Goal: Information Seeking & Learning: Learn about a topic

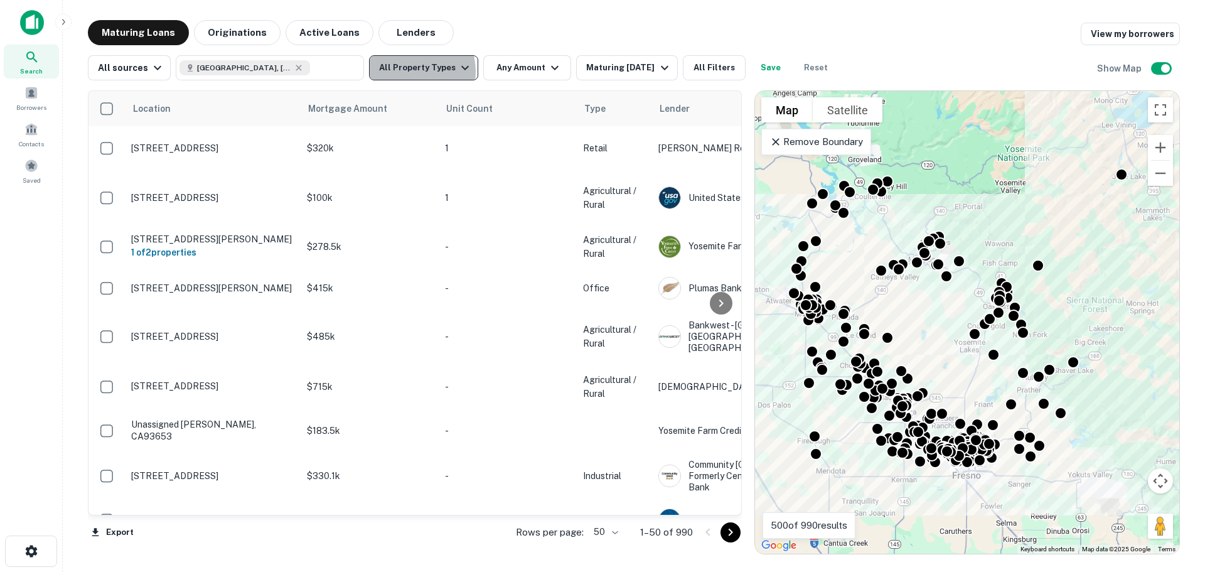
click at [404, 72] on button "All Property Types" at bounding box center [423, 67] width 109 height 25
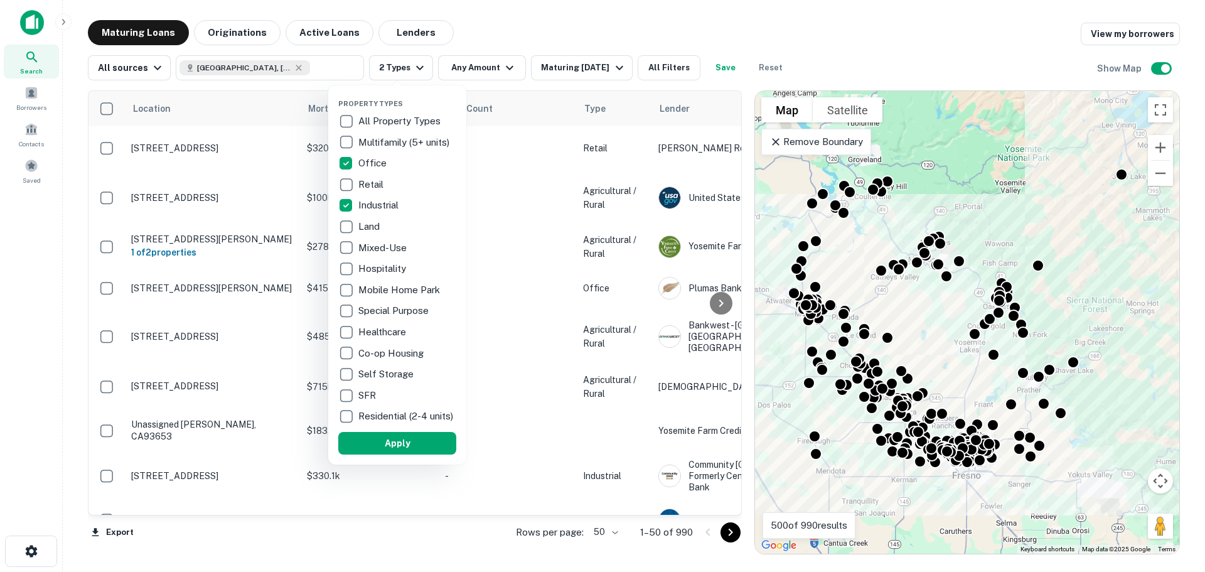
click at [470, 71] on div at bounding box center [602, 286] width 1205 height 572
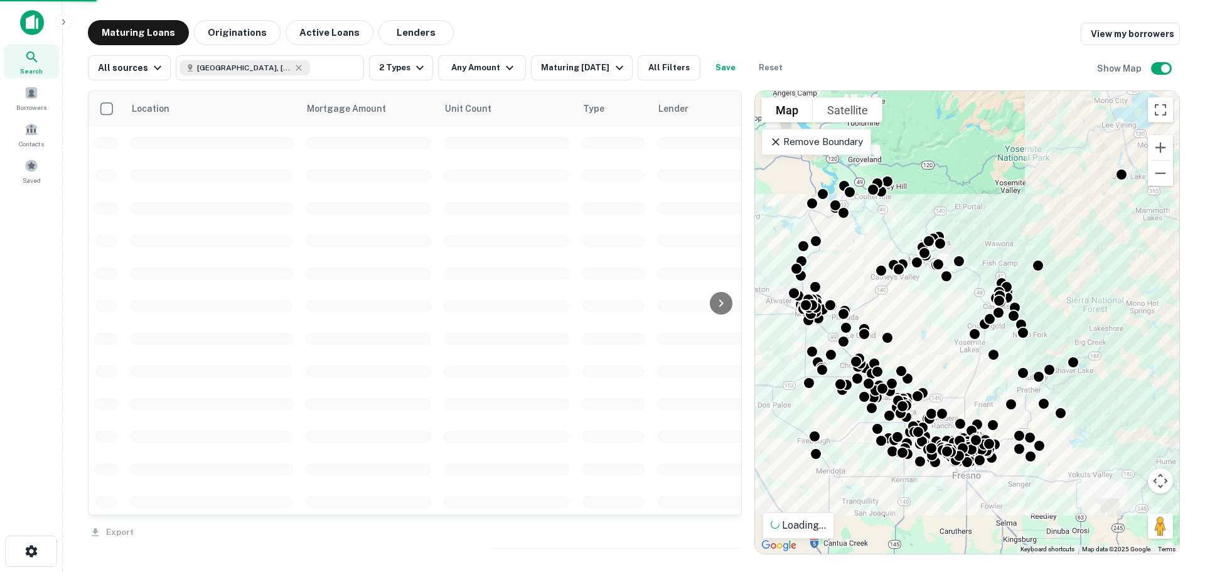
click at [481, 70] on div at bounding box center [602, 286] width 1205 height 572
click at [492, 68] on button "Any Amount" at bounding box center [482, 67] width 88 height 25
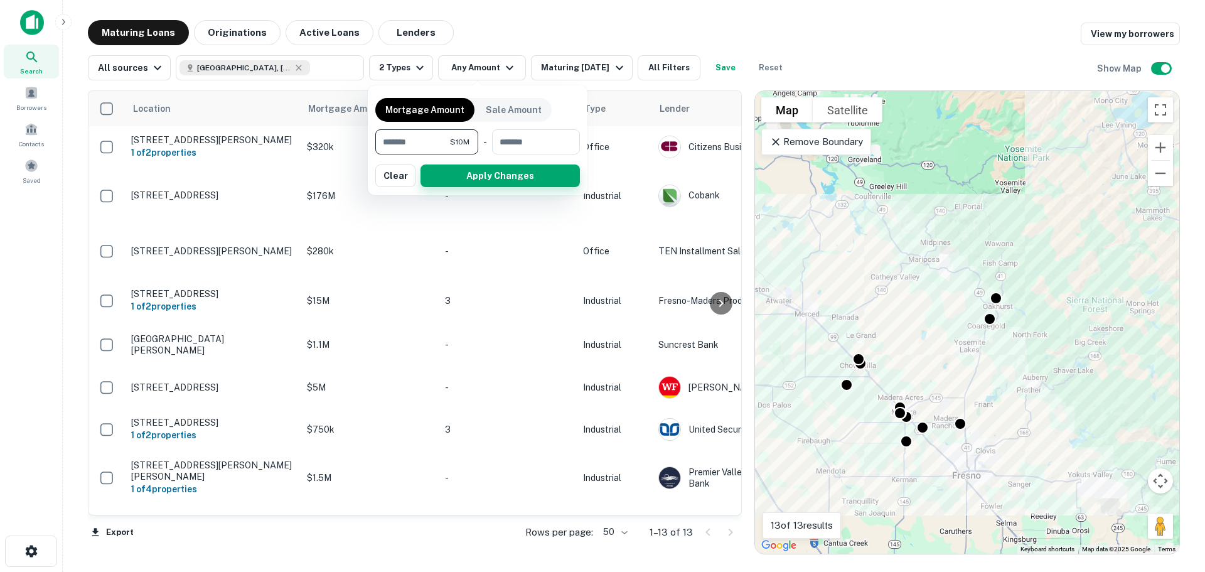
type input "********"
click at [451, 183] on button "Apply Changes" at bounding box center [500, 175] width 159 height 23
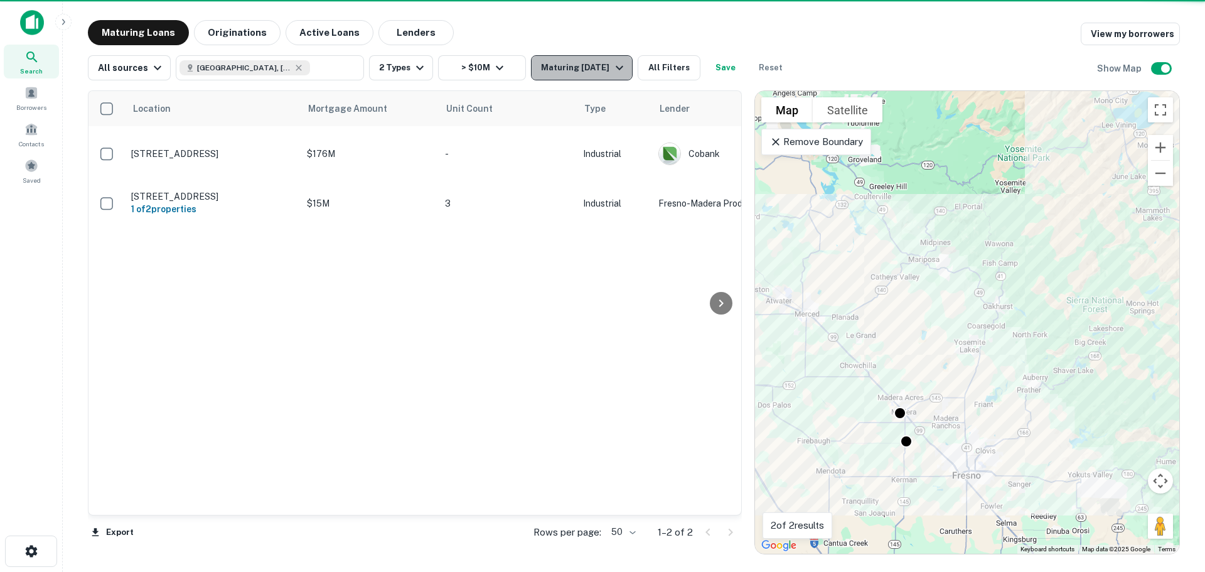
click at [578, 72] on div "Maturing [DATE]" at bounding box center [583, 67] width 85 height 15
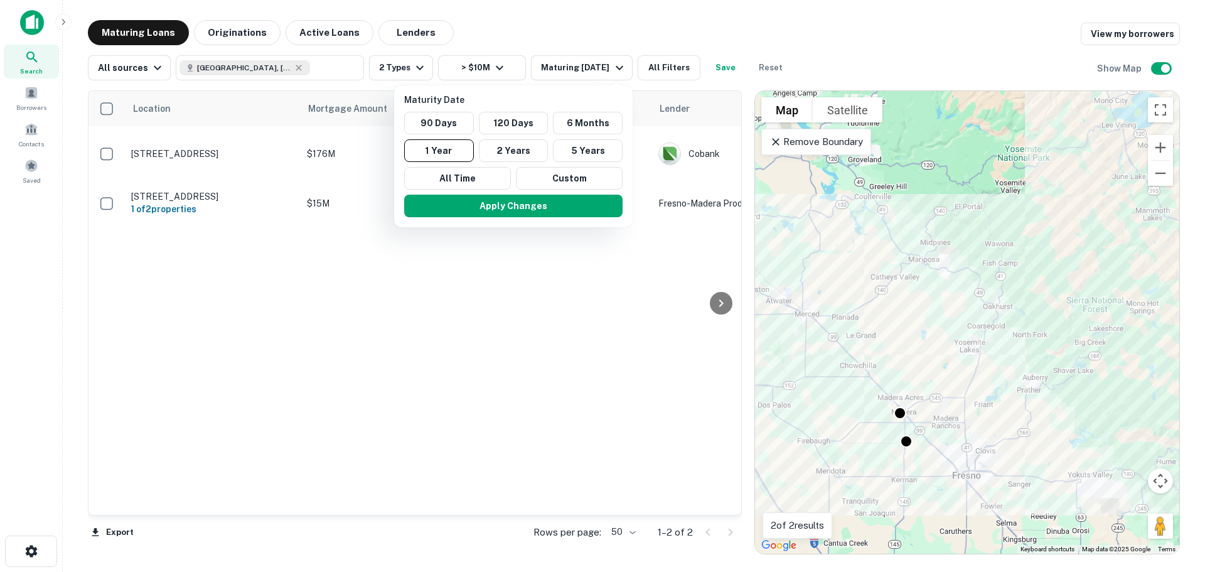
click at [655, 65] on div at bounding box center [602, 286] width 1205 height 572
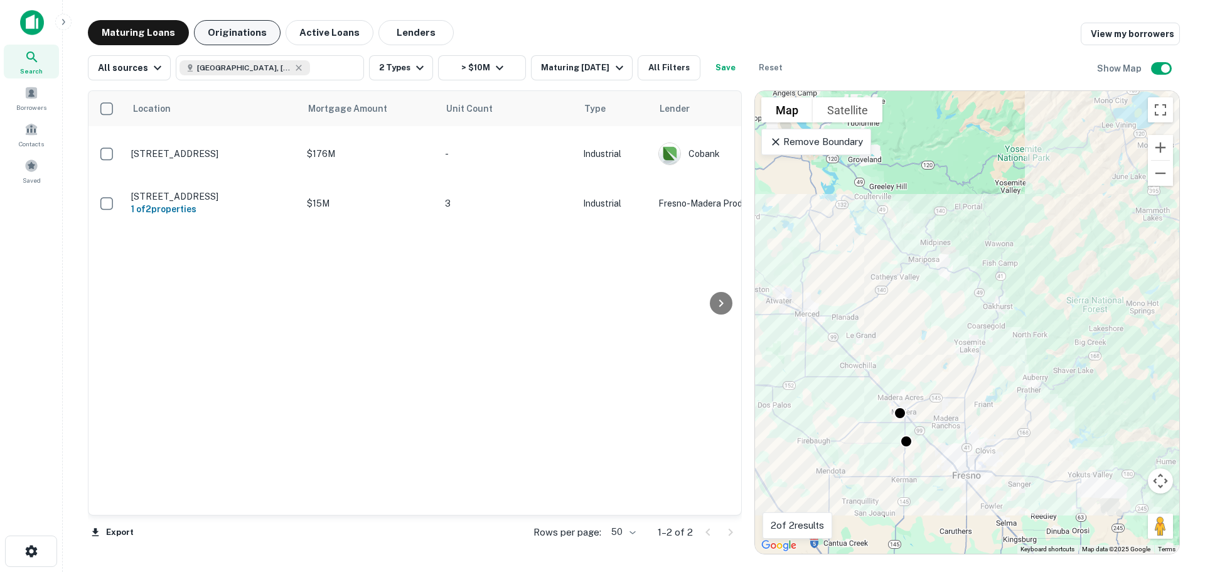
click at [261, 24] on button "Originations" at bounding box center [237, 32] width 87 height 25
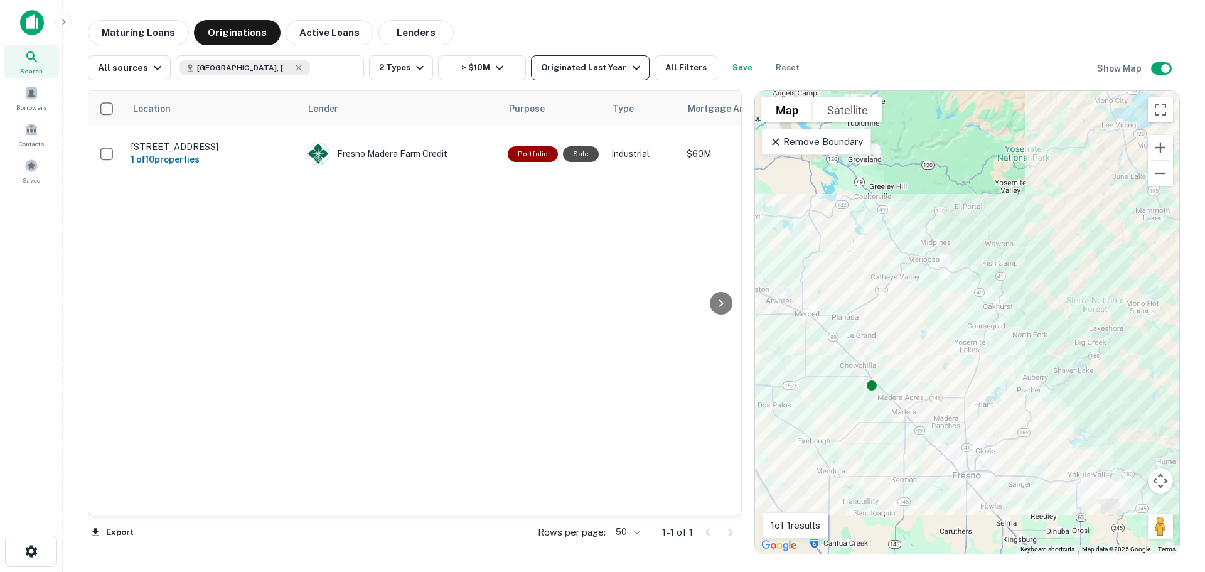
click at [562, 75] on div "Originated Last Year" at bounding box center [592, 67] width 102 height 15
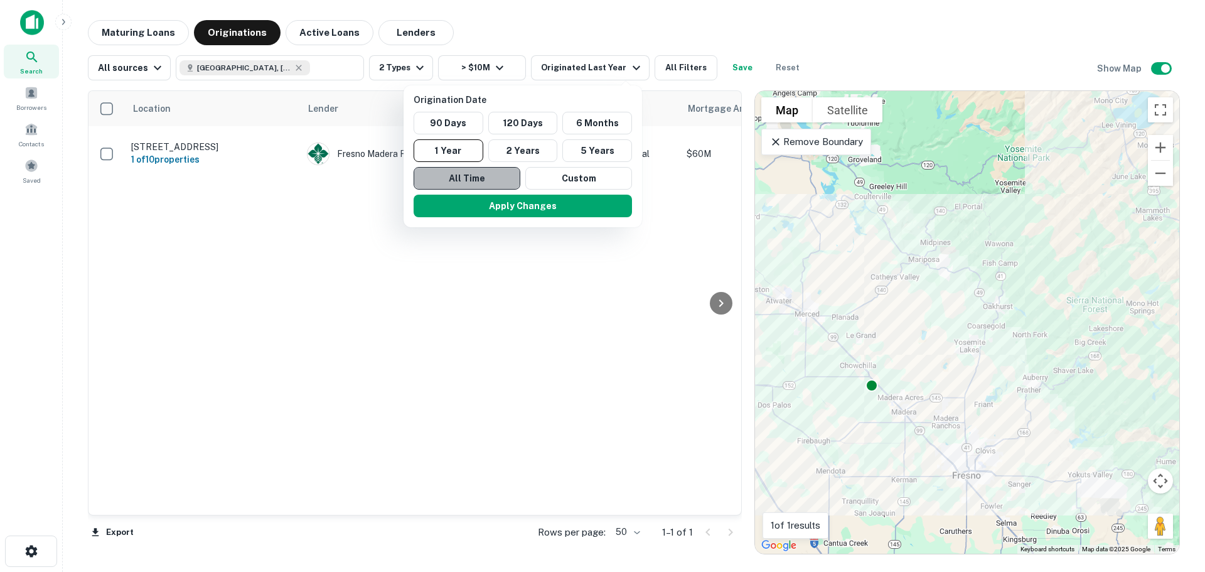
click at [507, 178] on button "All Time" at bounding box center [467, 178] width 107 height 23
click at [522, 37] on div at bounding box center [602, 286] width 1205 height 572
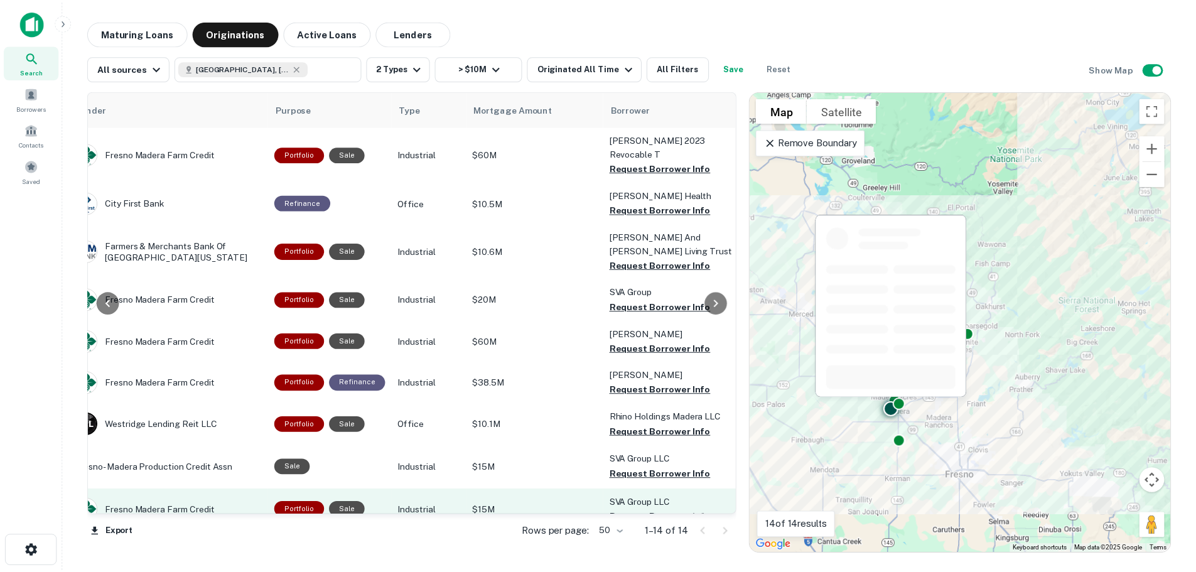
scroll to position [0, 228]
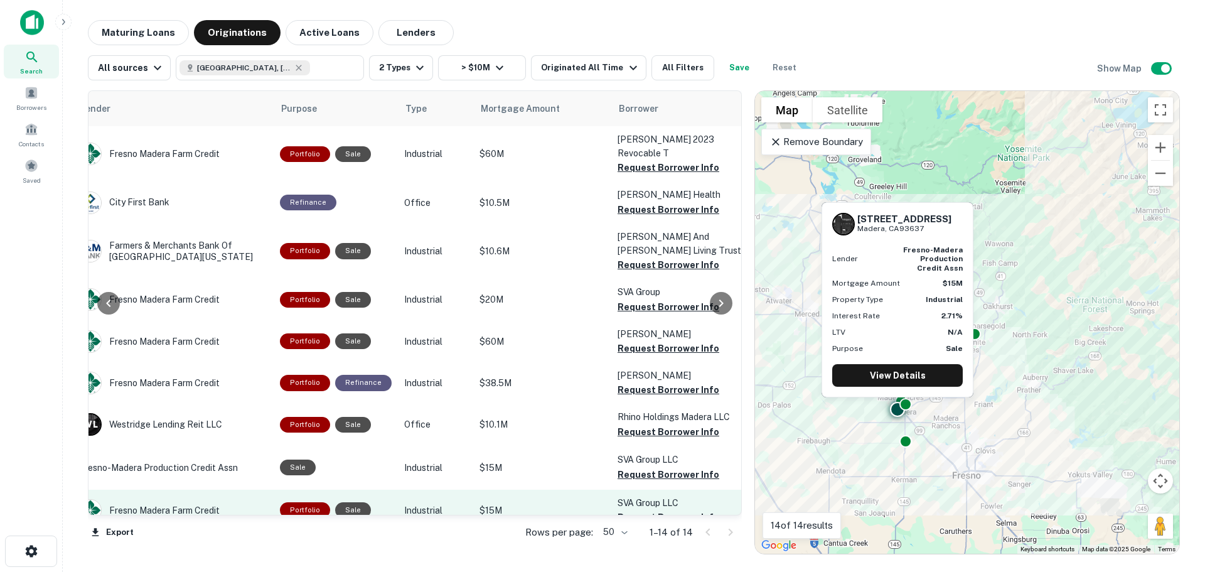
click at [326, 503] on div "Portfolio Sale" at bounding box center [336, 510] width 112 height 16
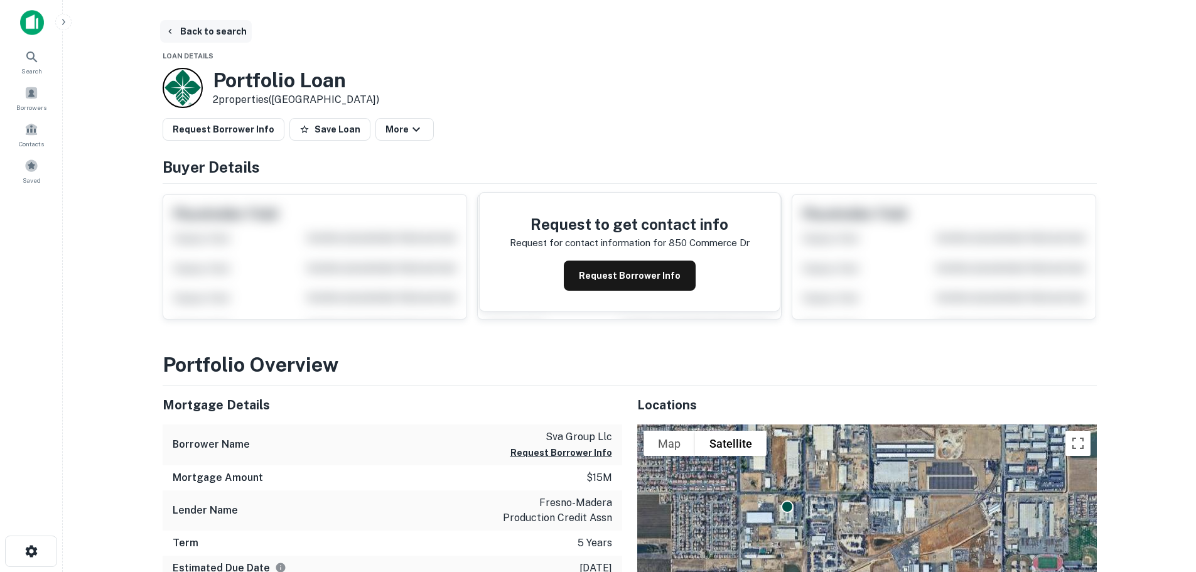
click at [209, 39] on button "Back to search" at bounding box center [206, 31] width 92 height 23
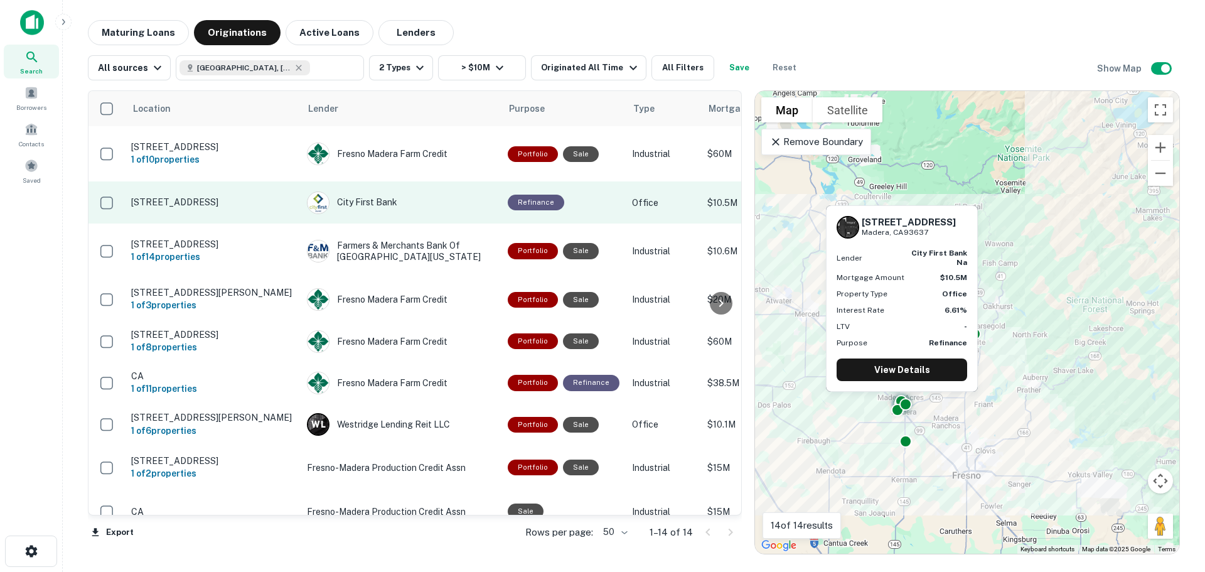
click at [279, 202] on p "[STREET_ADDRESS]" at bounding box center [212, 201] width 163 height 11
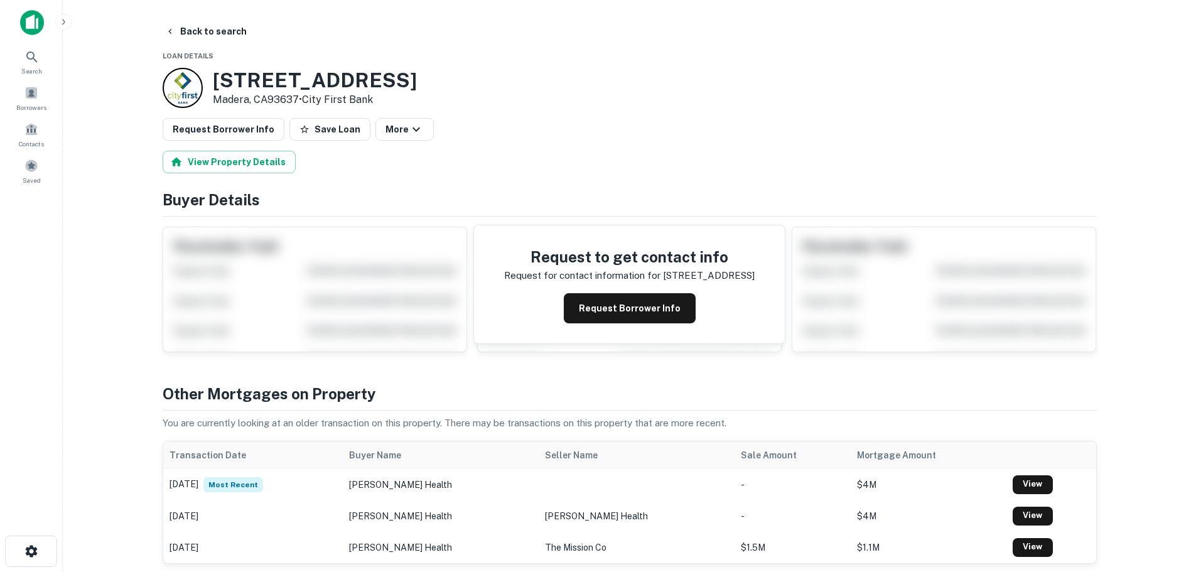
click at [188, 95] on div at bounding box center [183, 88] width 40 height 40
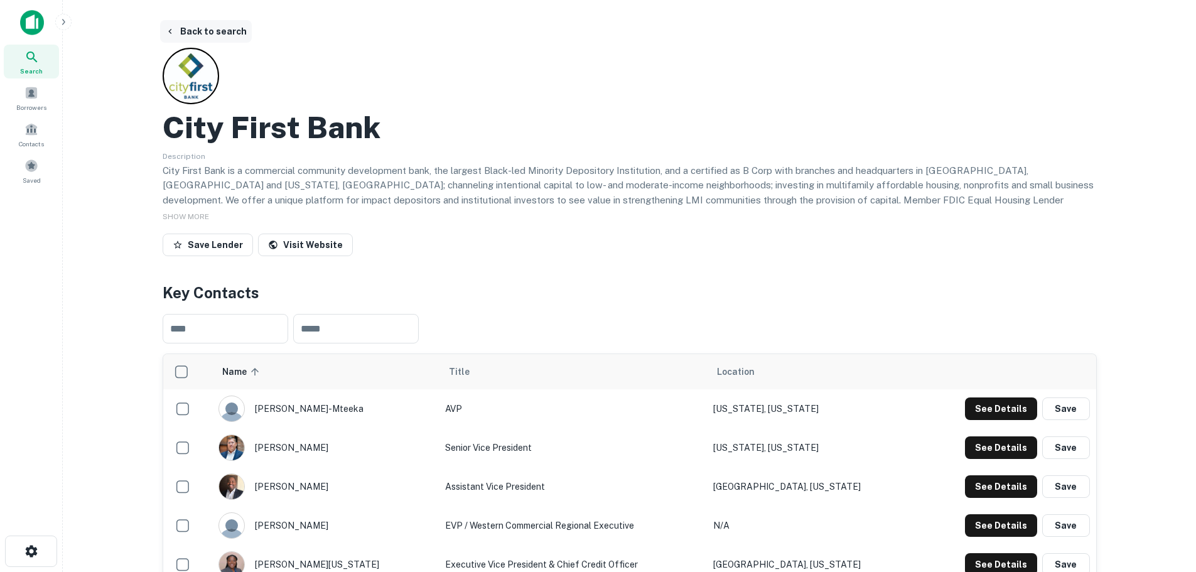
click at [164, 35] on button "Back to search" at bounding box center [206, 31] width 92 height 23
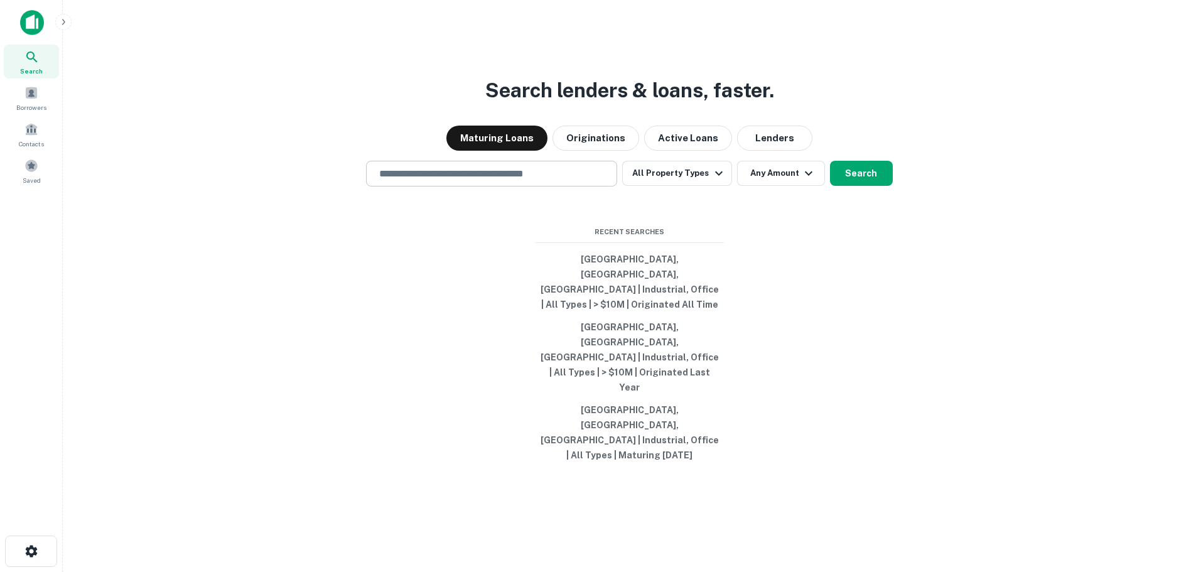
click at [434, 181] on input "text" at bounding box center [492, 173] width 240 height 14
type input "*"
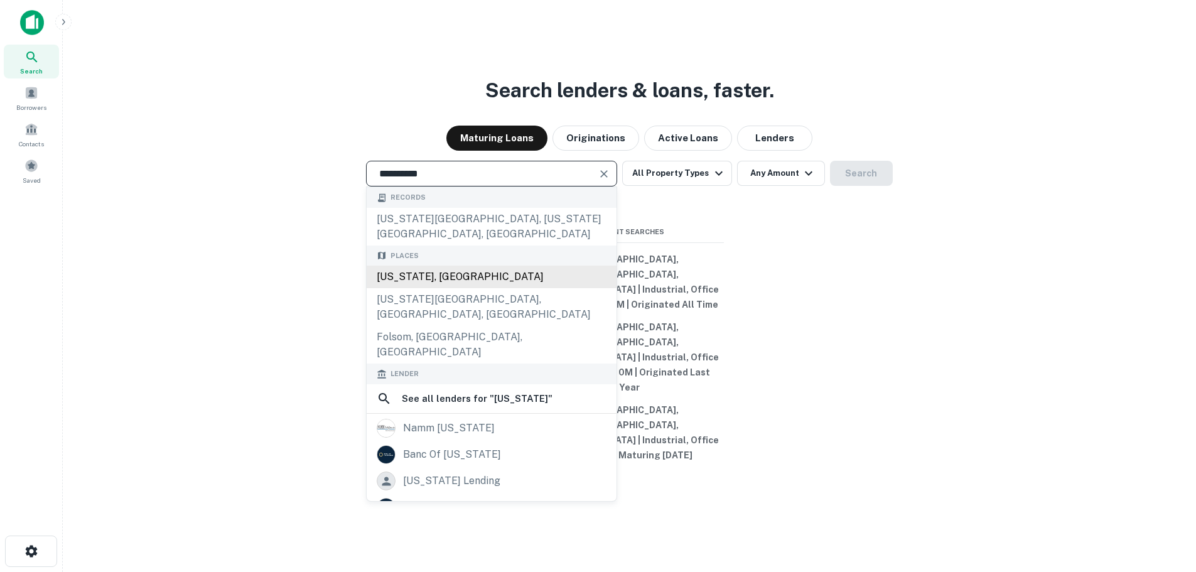
click at [392, 288] on div "California, USA" at bounding box center [492, 277] width 250 height 23
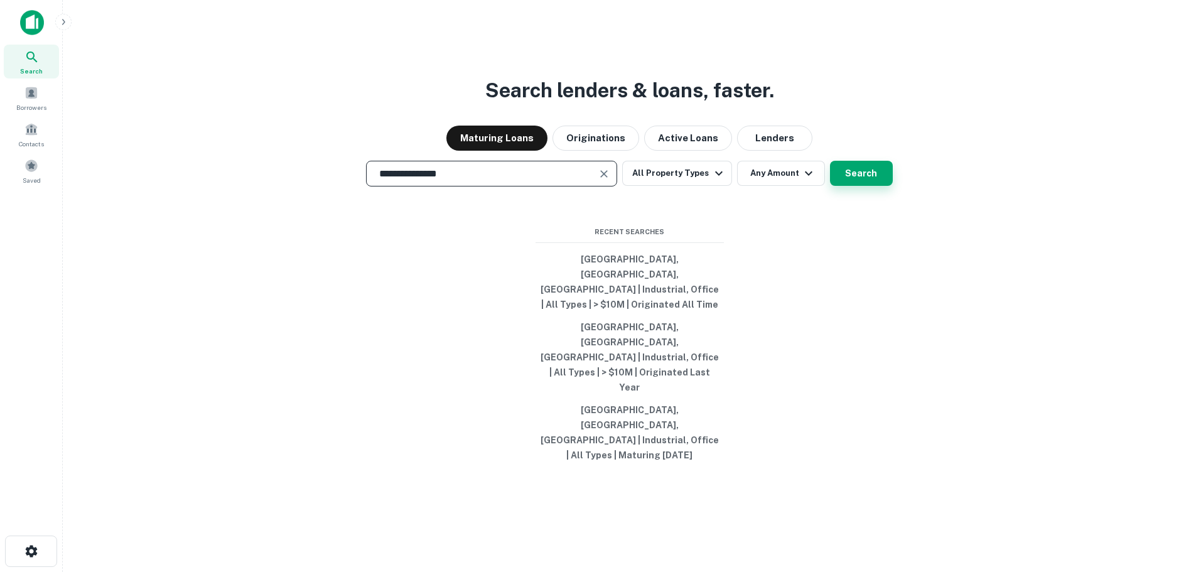
type input "**********"
click at [849, 186] on button "Search" at bounding box center [861, 173] width 63 height 25
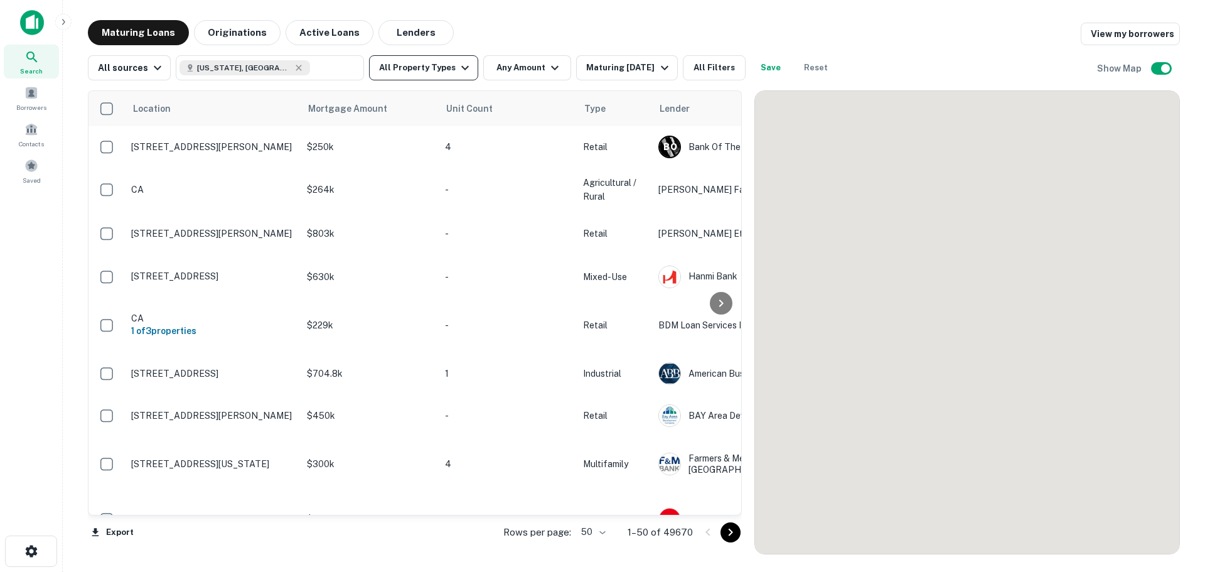
click at [431, 67] on button "All Property Types" at bounding box center [423, 67] width 109 height 25
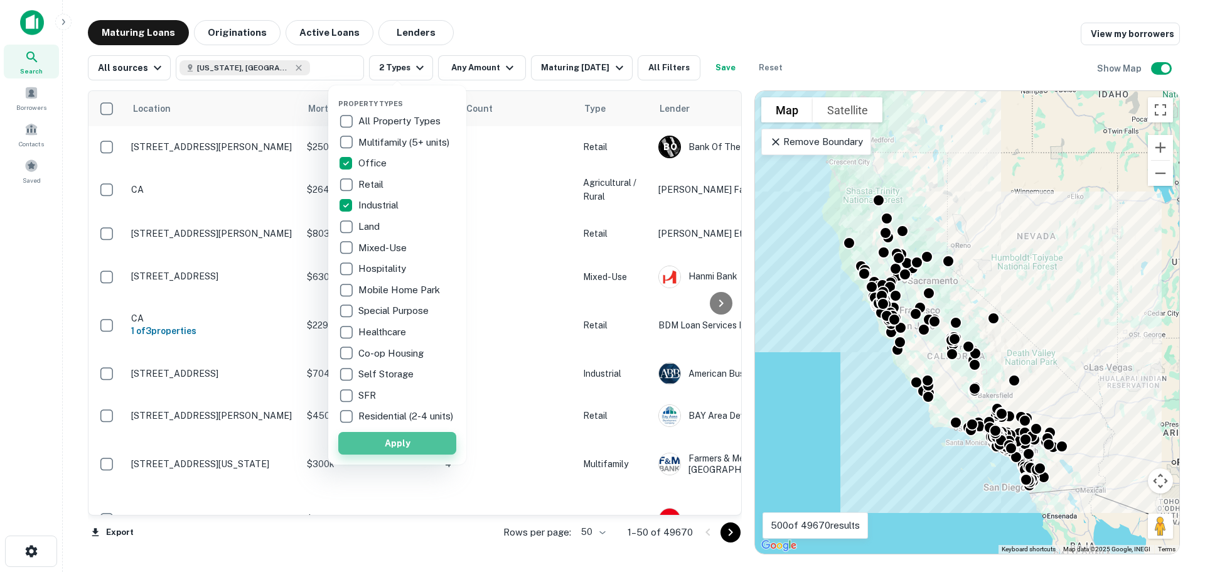
click at [419, 454] on button "Apply" at bounding box center [397, 443] width 118 height 23
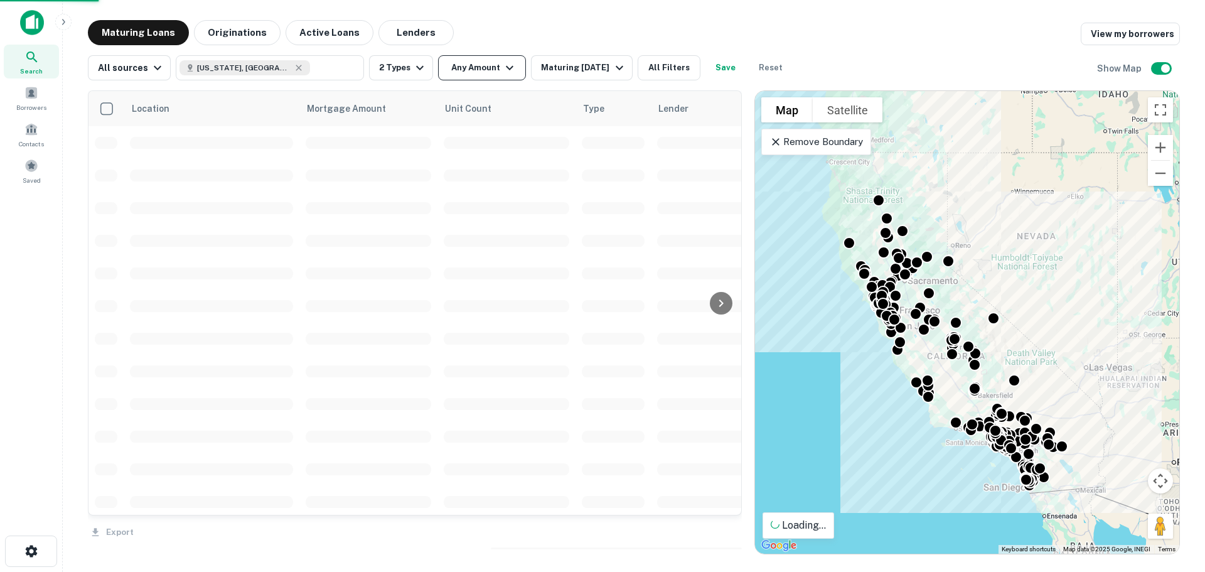
click at [461, 67] on button "Any Amount" at bounding box center [482, 67] width 88 height 25
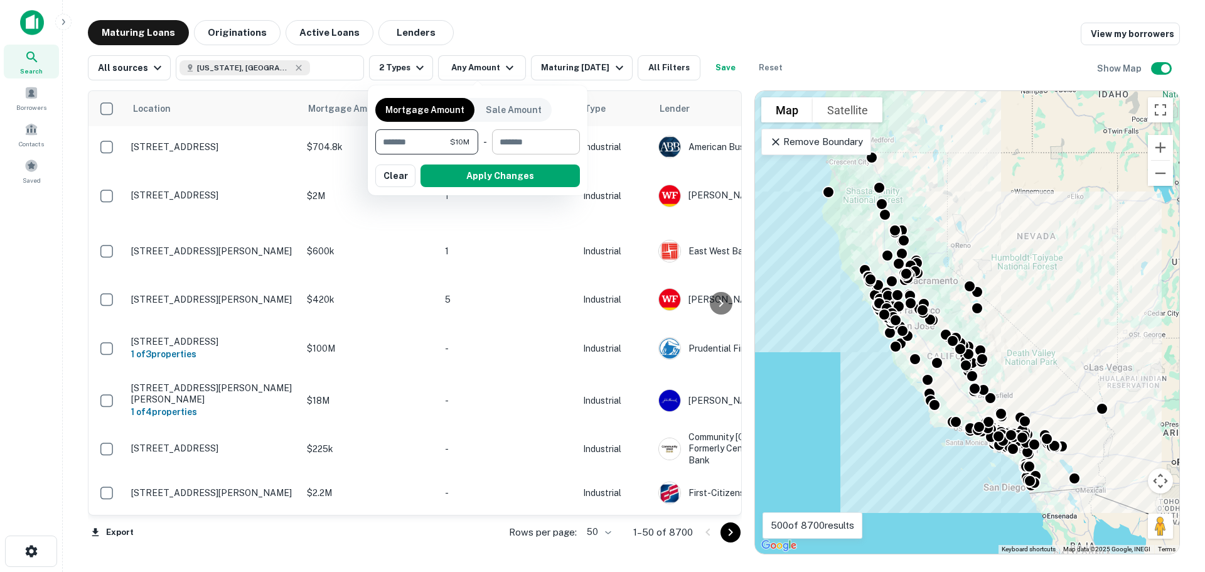
type input "********"
click at [517, 144] on input "number" at bounding box center [531, 141] width 79 height 25
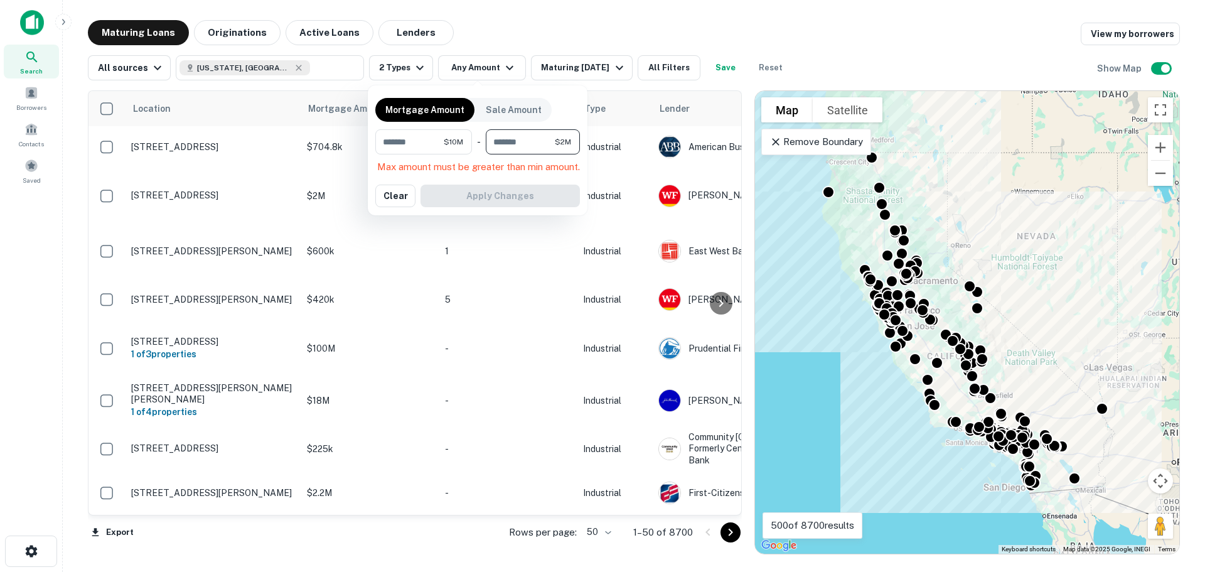
type input "********"
click at [507, 176] on button "Apply Changes" at bounding box center [500, 175] width 159 height 23
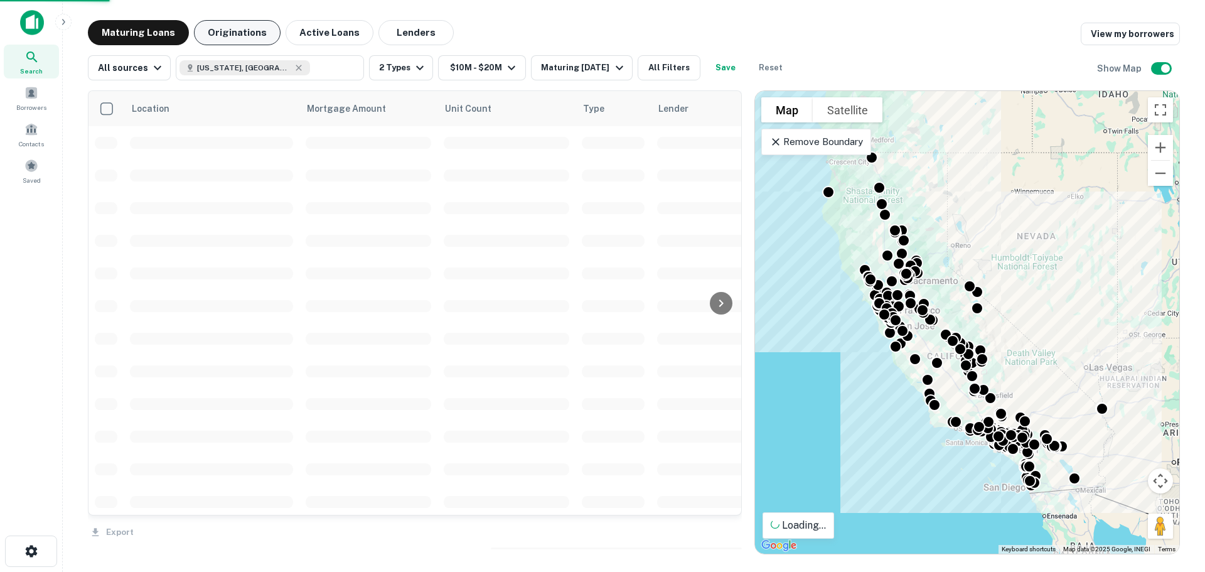
click at [217, 28] on button "Originations" at bounding box center [237, 32] width 87 height 25
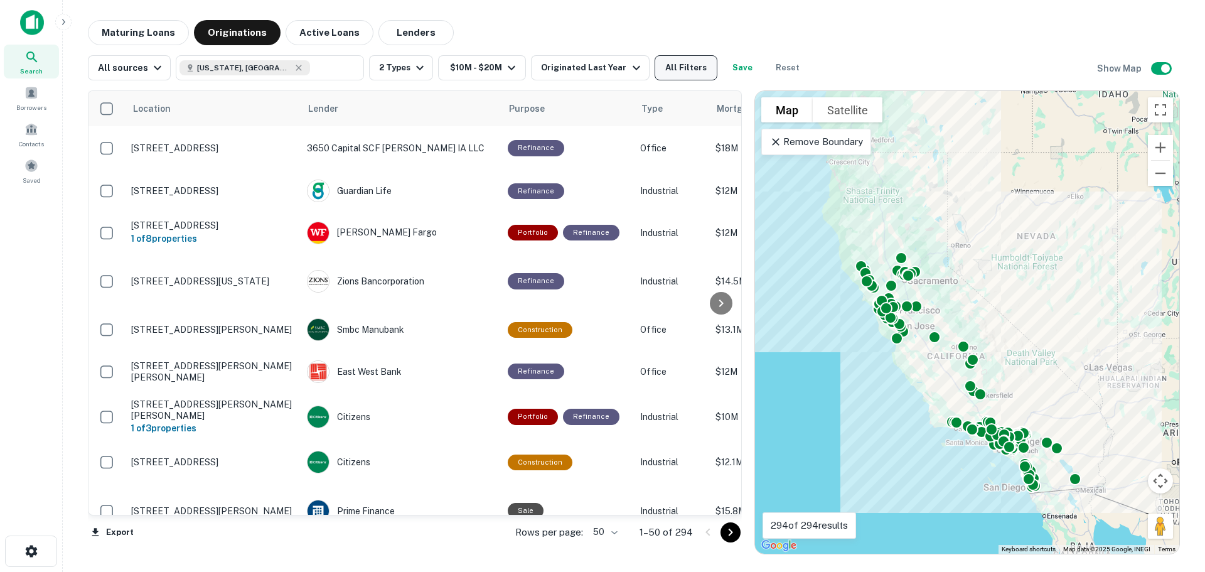
click at [677, 68] on button "All Filters" at bounding box center [686, 67] width 63 height 25
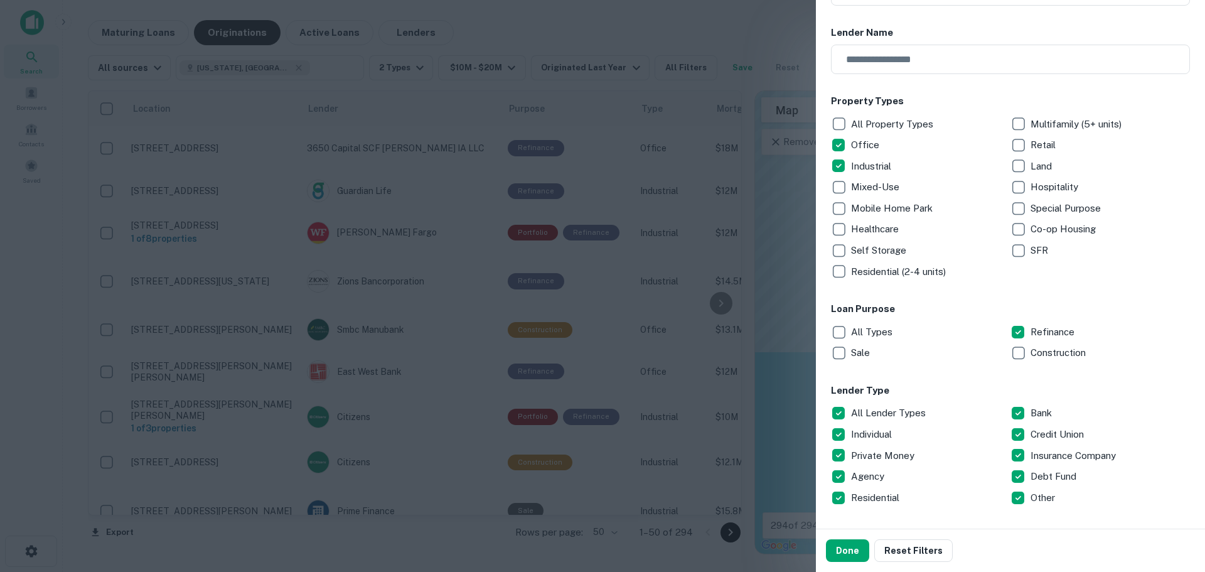
scroll to position [188, 0]
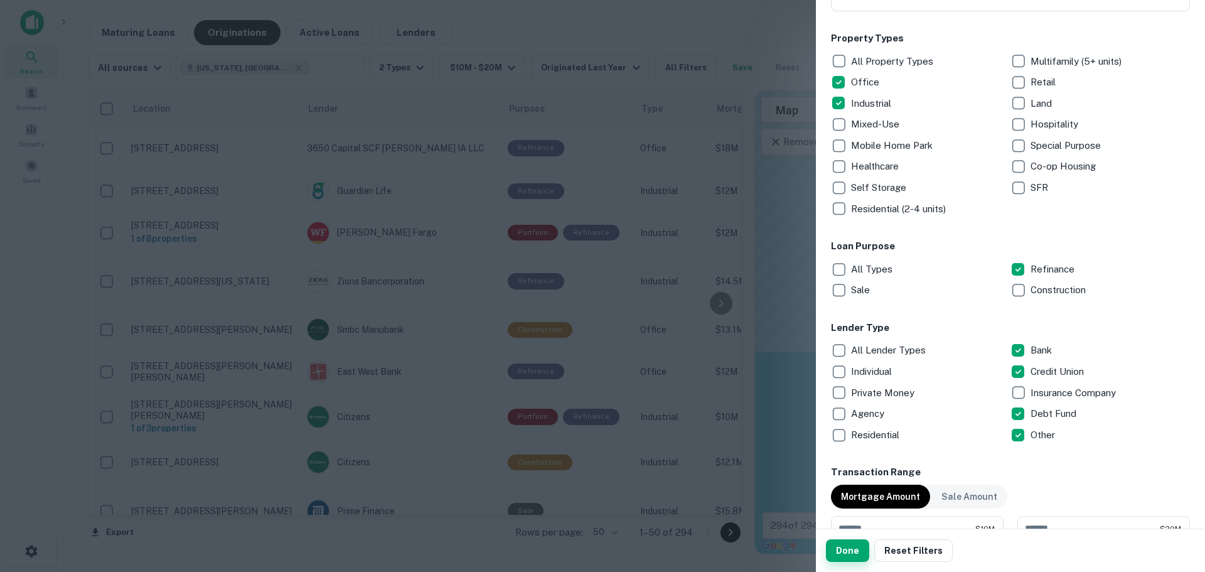
click at [847, 544] on button "Done" at bounding box center [847, 550] width 43 height 23
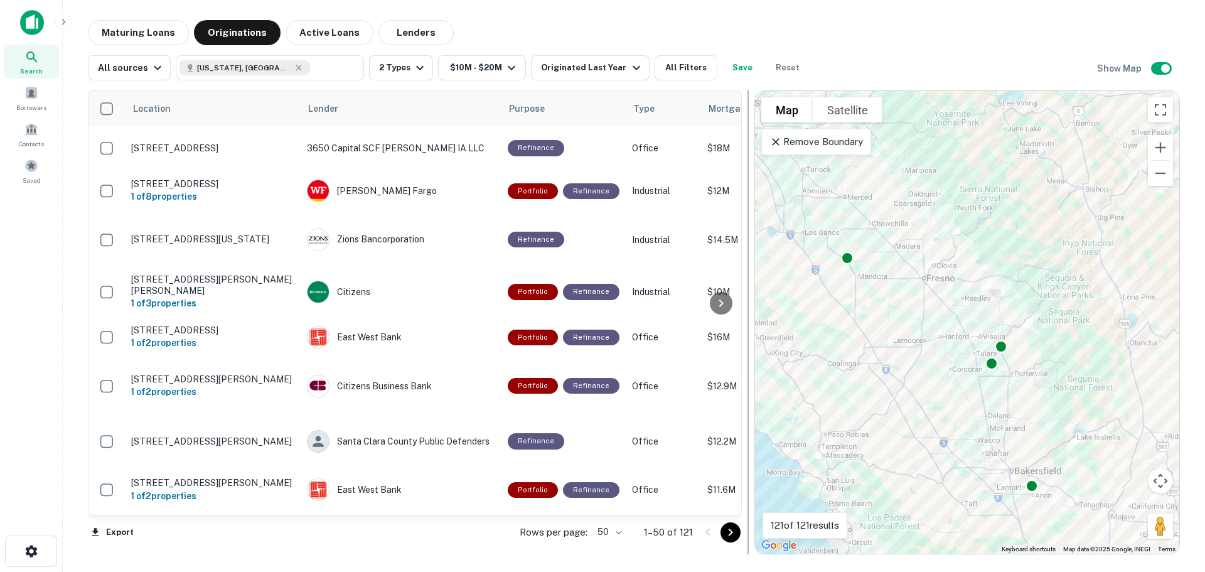
drag, startPoint x: 982, startPoint y: 390, endPoint x: 752, endPoint y: 232, distance: 279.0
click at [752, 232] on div "Location Lender Purpose Type Mortgage Amount Borrower Last Financed Date sorted…" at bounding box center [634, 317] width 1092 height 474
click at [403, 69] on button "2 Types" at bounding box center [401, 67] width 64 height 25
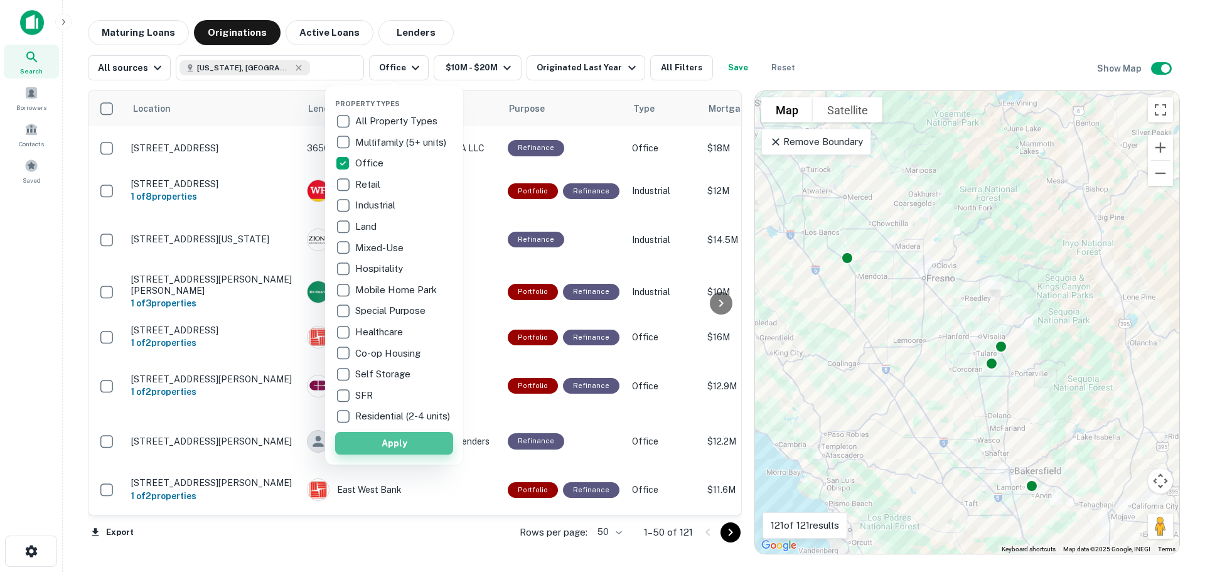
click at [392, 442] on button "Apply" at bounding box center [394, 443] width 118 height 23
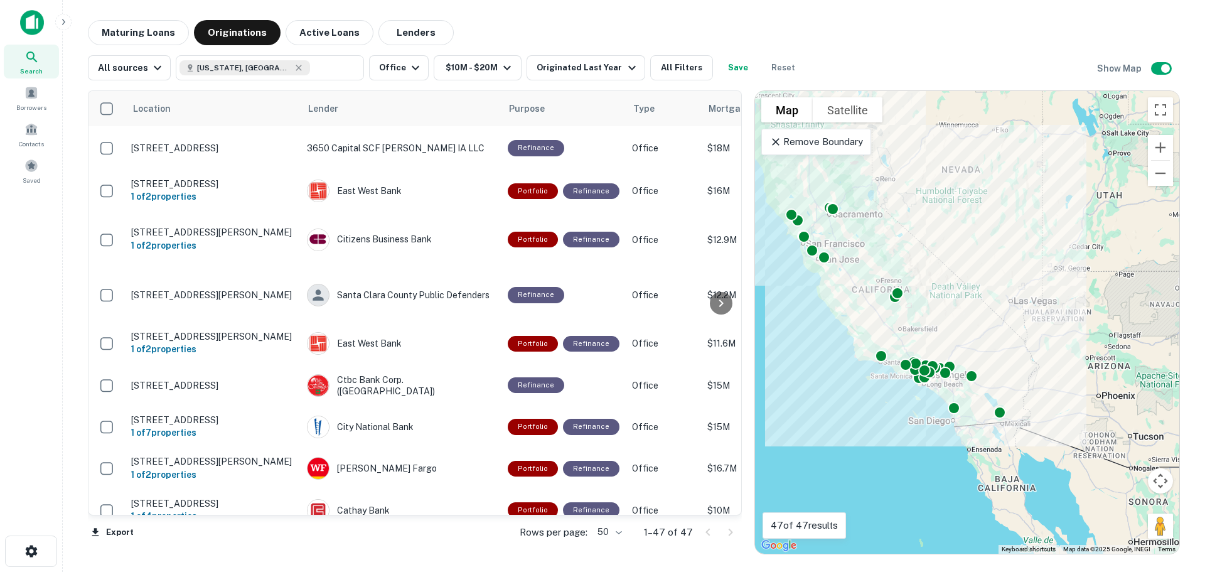
drag, startPoint x: 842, startPoint y: 257, endPoint x: 878, endPoint y: 274, distance: 39.9
click at [878, 274] on div "To activate drag with keyboard, press Alt + Enter. Once in keyboard drag state,…" at bounding box center [967, 322] width 424 height 463
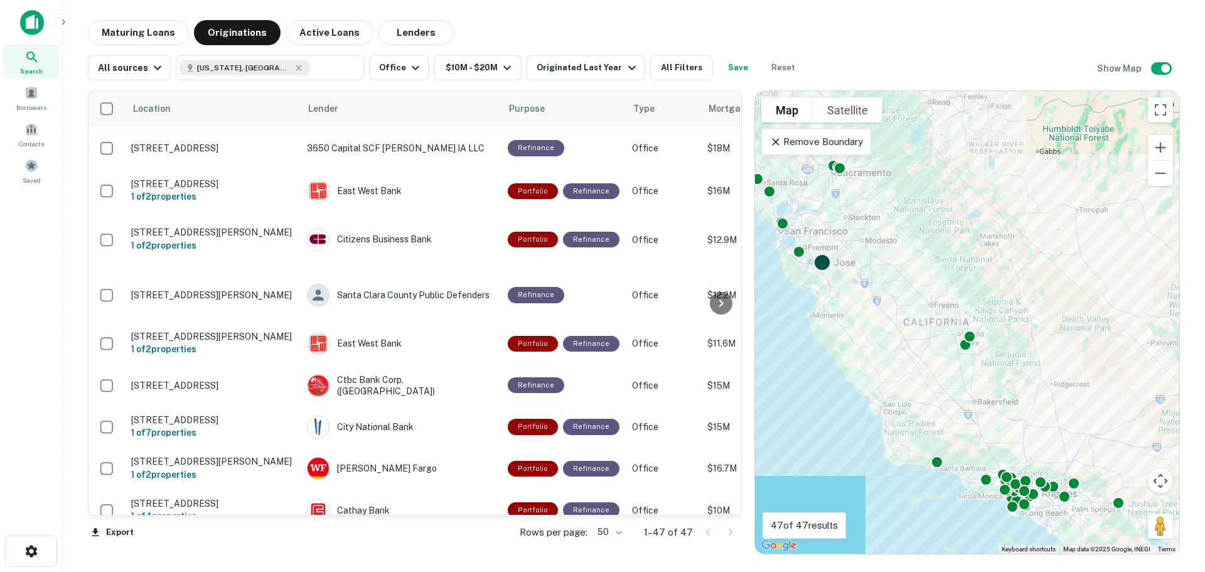
click at [817, 257] on div at bounding box center [823, 262] width 18 height 18
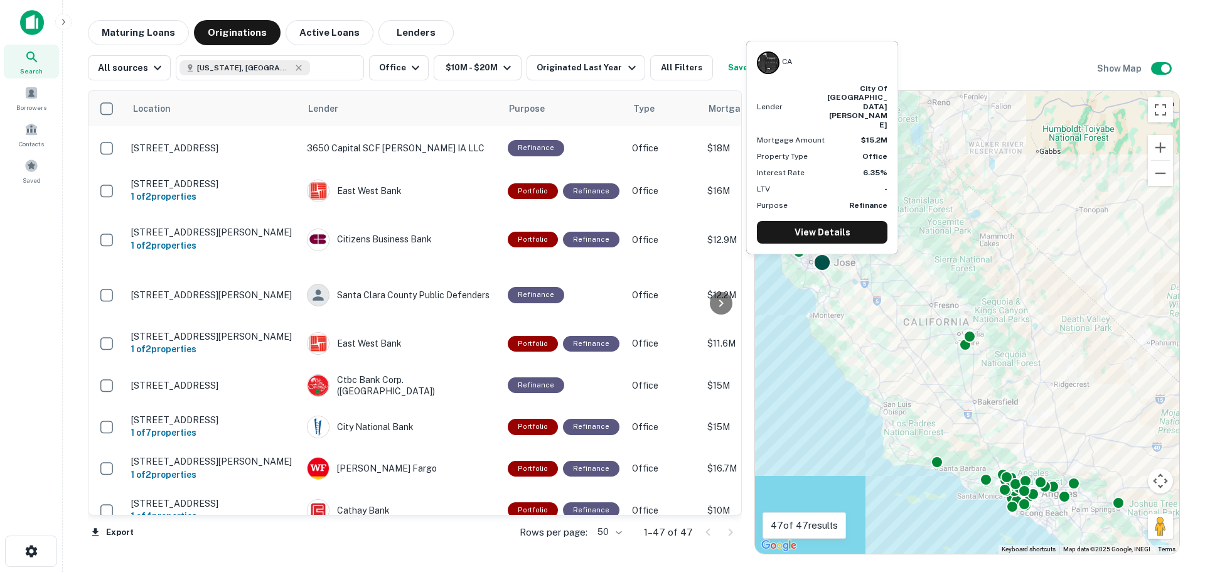
click at [820, 259] on div "CA Lender city of san jose Mortgage Amount $15.2M Property Type Office Interest…" at bounding box center [822, 151] width 154 height 223
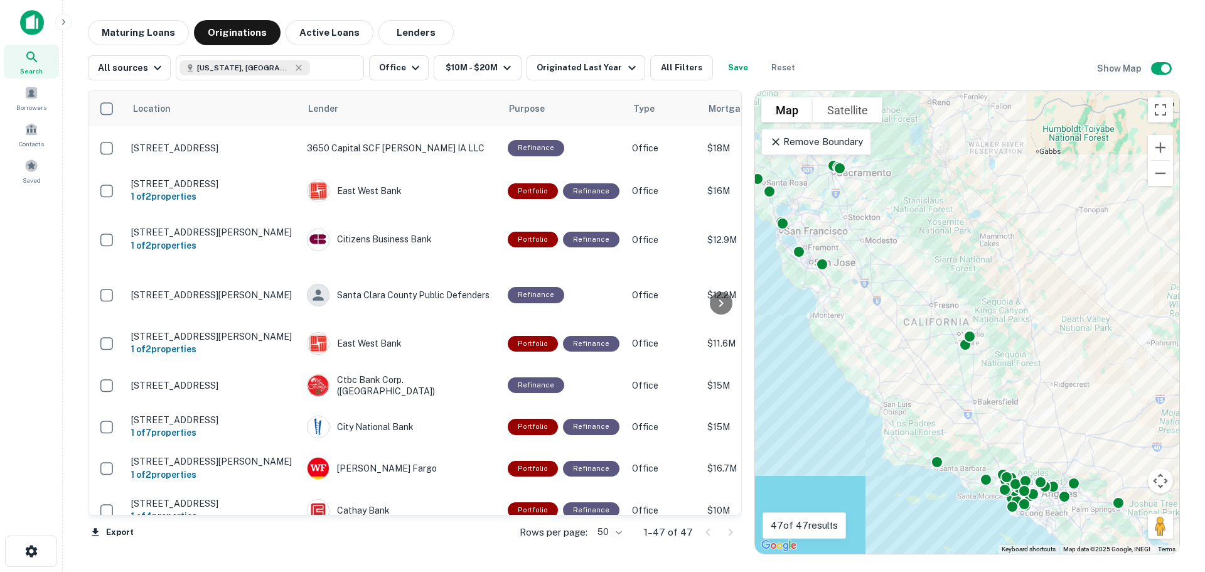
click at [791, 293] on div "To activate drag with keyboard, press Alt + Enter. Once in keyboard drag state,…" at bounding box center [967, 322] width 424 height 463
click at [797, 249] on div at bounding box center [799, 249] width 18 height 18
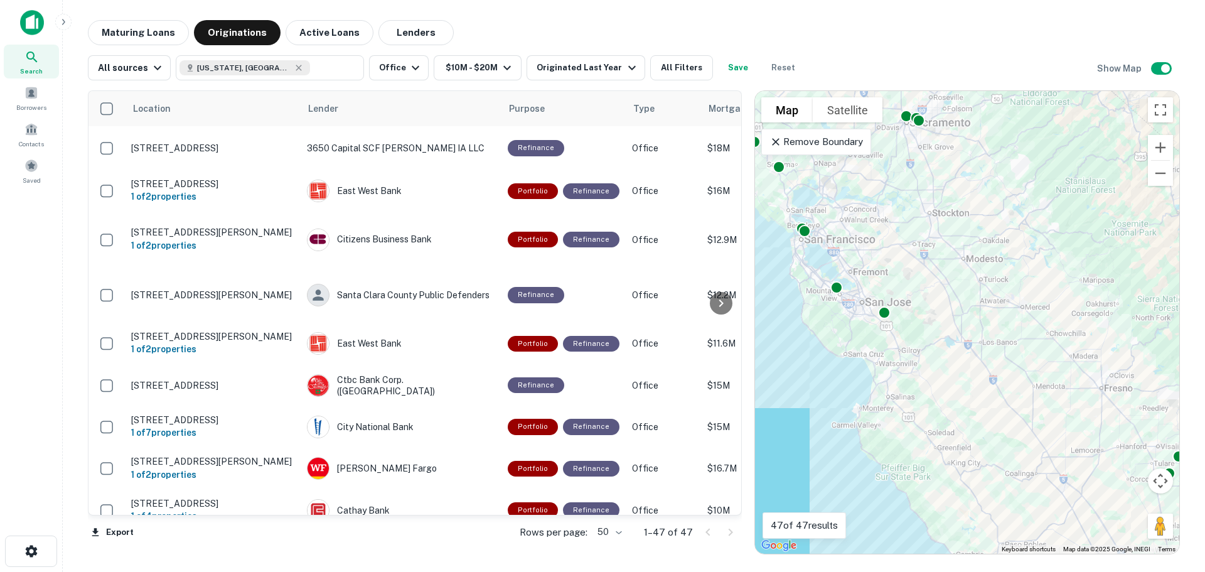
drag, startPoint x: 802, startPoint y: 223, endPoint x: 860, endPoint y: 244, distance: 61.1
click at [860, 244] on div "To activate drag with keyboard, press Alt + Enter. Once in keyboard drag state,…" at bounding box center [967, 322] width 424 height 463
